Goal: Transaction & Acquisition: Purchase product/service

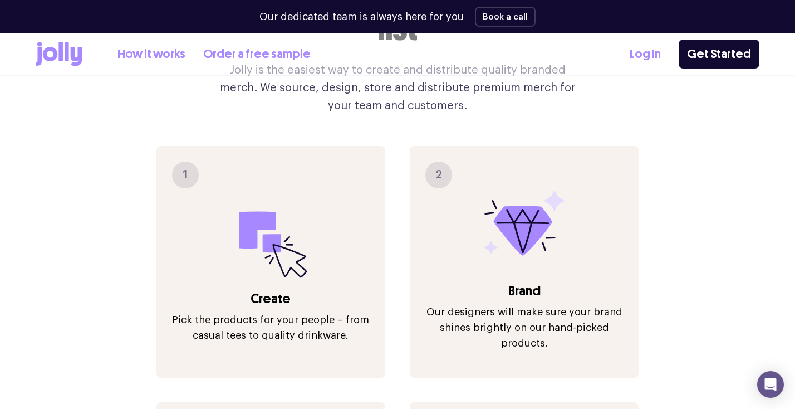
scroll to position [1119, 0]
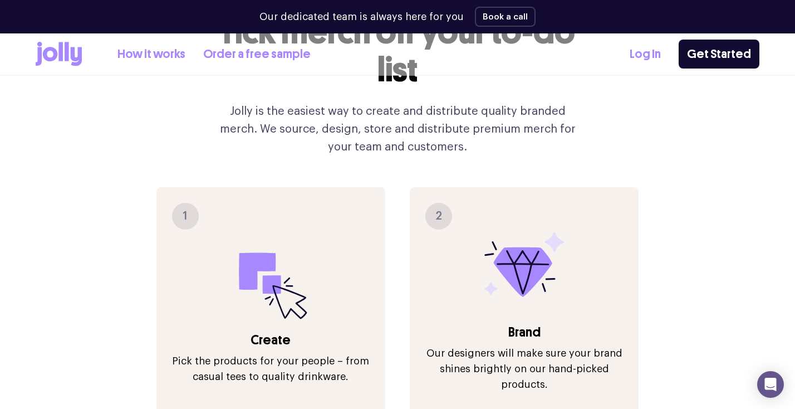
click at [229, 62] on link "Order a free sample" at bounding box center [256, 54] width 107 height 18
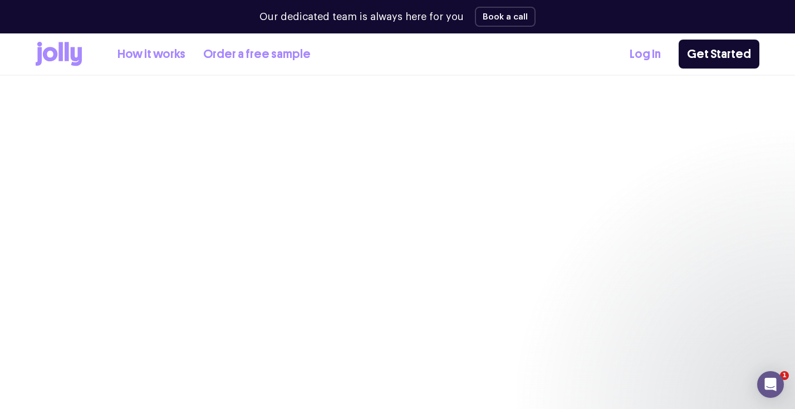
click at [229, 53] on link "Order a free sample" at bounding box center [256, 54] width 107 height 18
select select
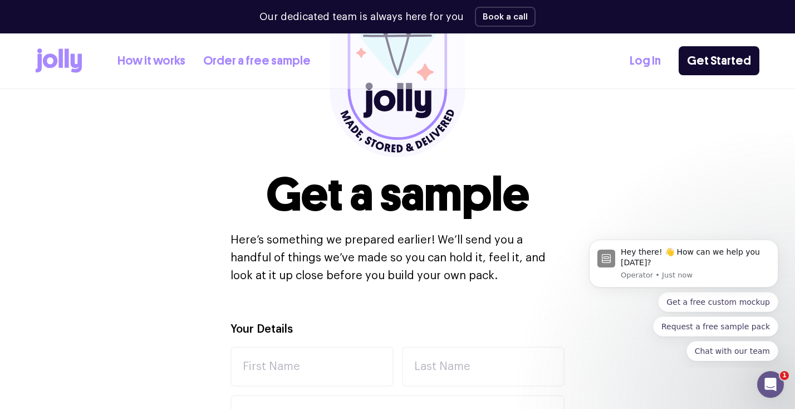
scroll to position [9, 0]
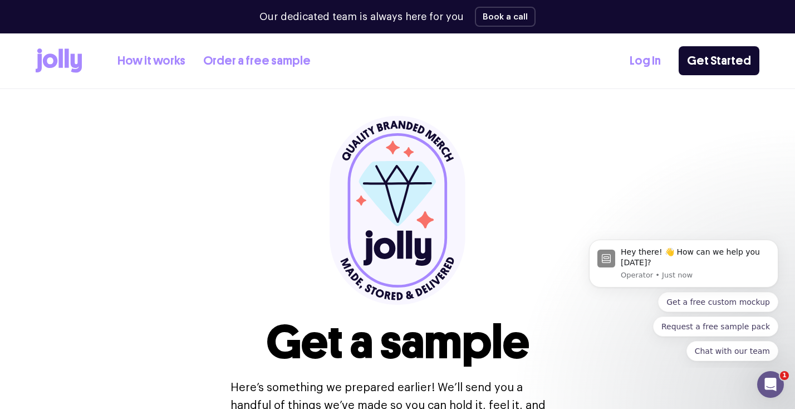
click at [151, 58] on link "How it works" at bounding box center [151, 61] width 68 height 18
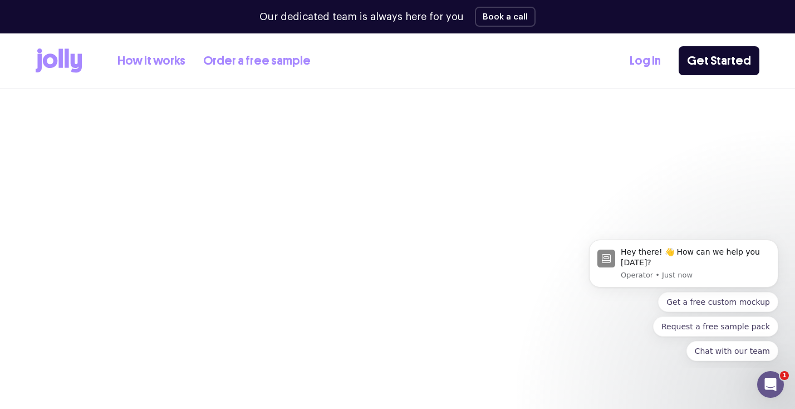
click at [67, 62] on icon at bounding box center [67, 57] width 4 height 19
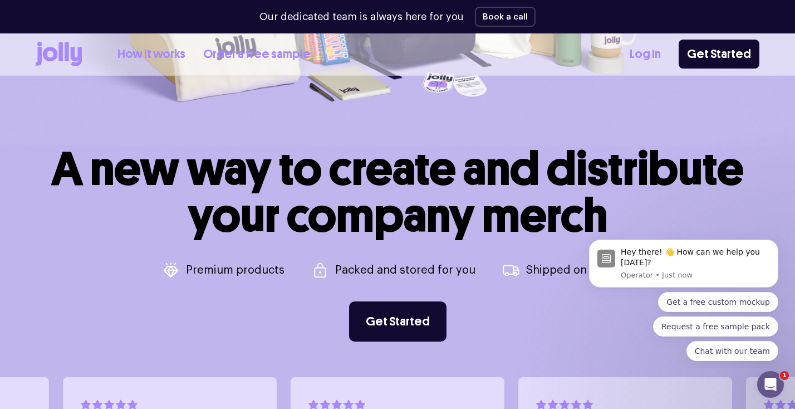
scroll to position [320, 0]
click at [742, 50] on link "Get Started" at bounding box center [719, 54] width 81 height 29
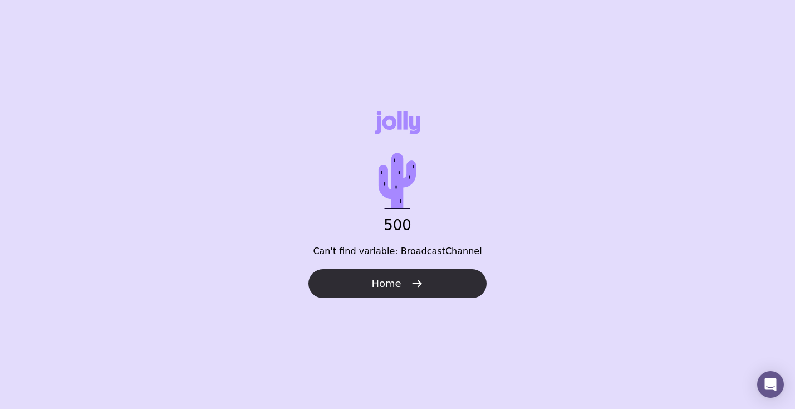
click at [377, 278] on span "Home" at bounding box center [386, 283] width 30 height 13
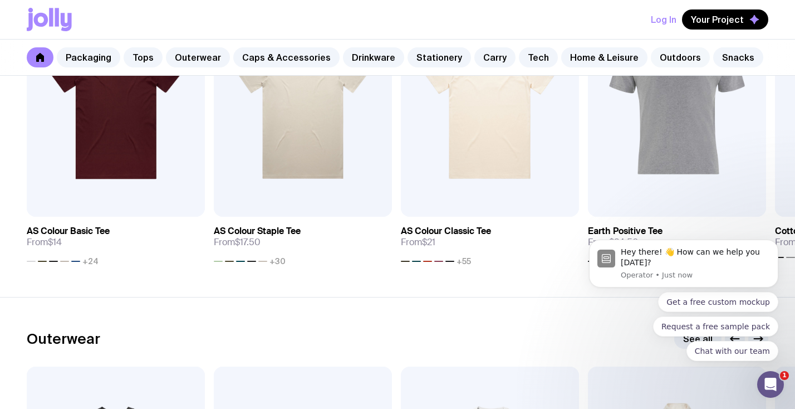
click at [653, 57] on link "Outdoors" at bounding box center [680, 57] width 59 height 20
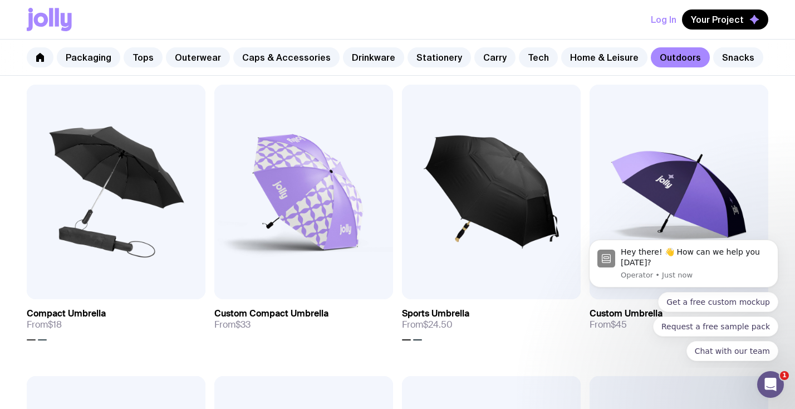
scroll to position [217, 0]
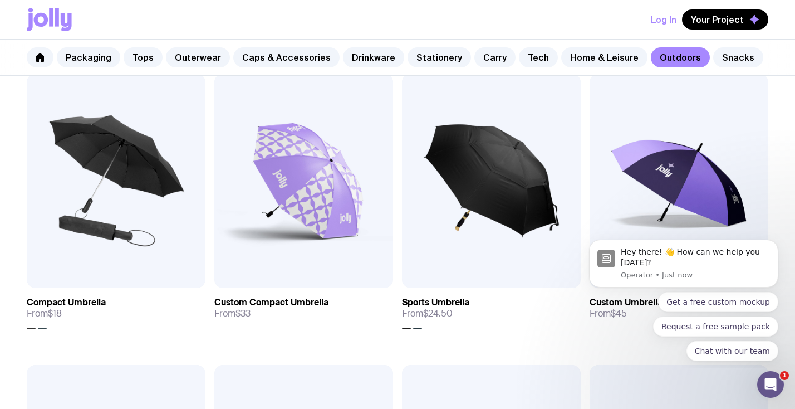
click at [659, 156] on img at bounding box center [679, 180] width 179 height 214
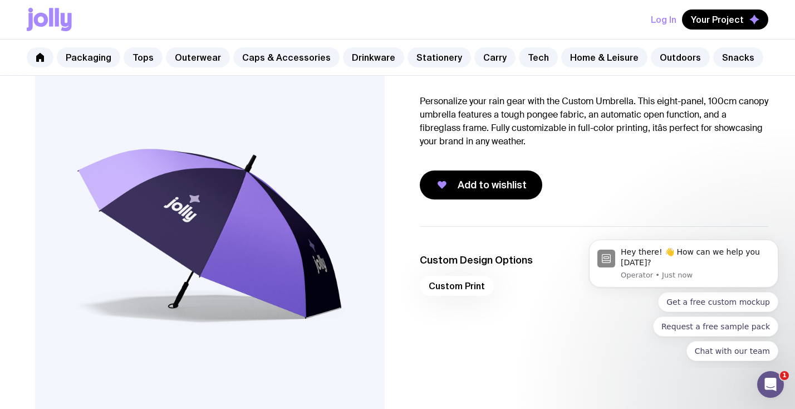
scroll to position [107, 0]
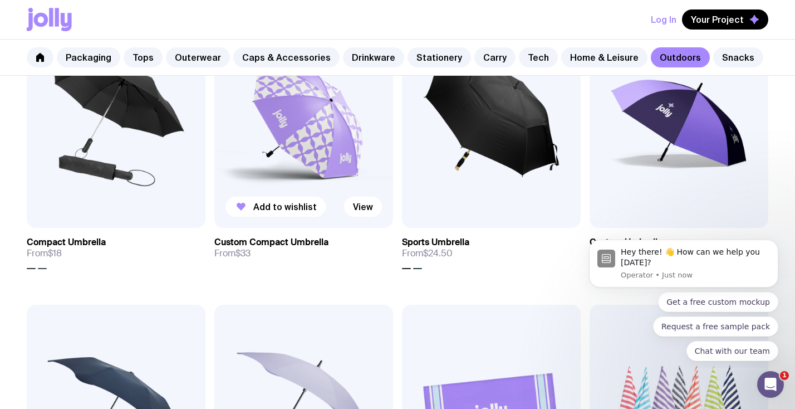
scroll to position [230, 0]
